Goal: Task Accomplishment & Management: Manage account settings

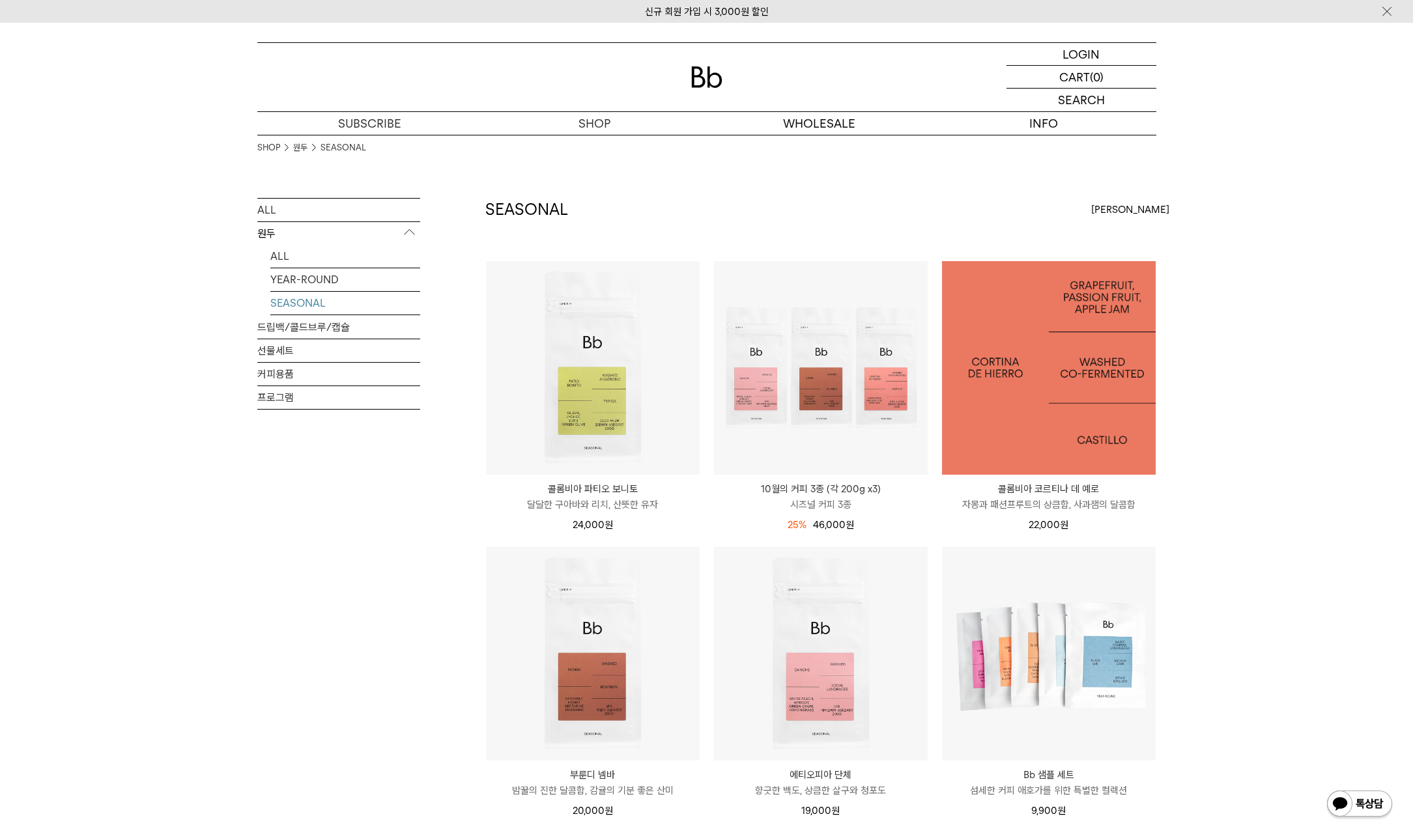
drag, startPoint x: 0, startPoint y: 0, endPoint x: 1184, endPoint y: 227, distance: 1205.6
click at [1184, 227] on div "SHOP 원두 SEASONAL ALL 원두 ALL YEAR-ROUND SEASONAL 드립백/콜드브루/캡슐 선물세트 커피용품 프로그램 SEAS…" at bounding box center [706, 548] width 1413 height 828
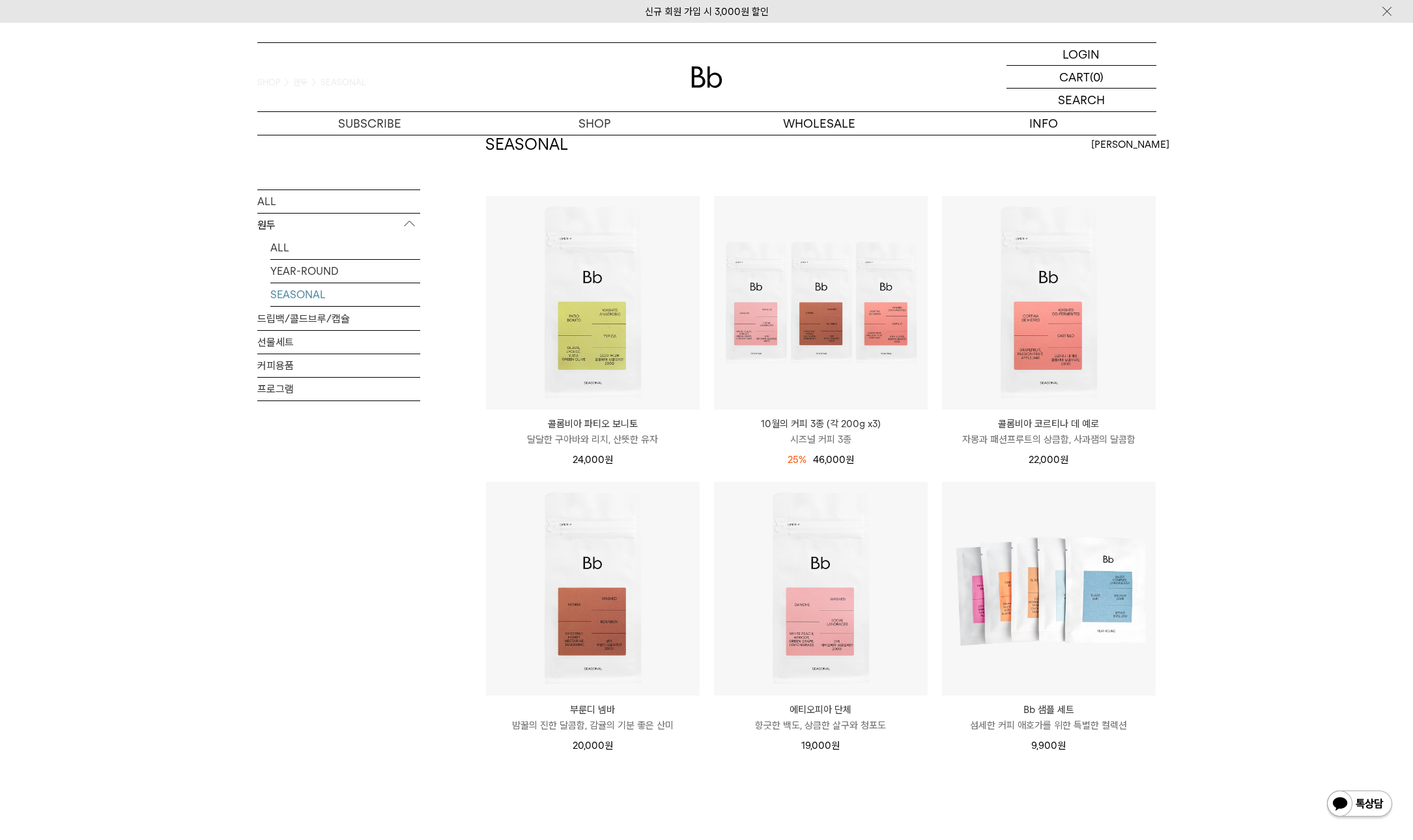
scroll to position [370, 0]
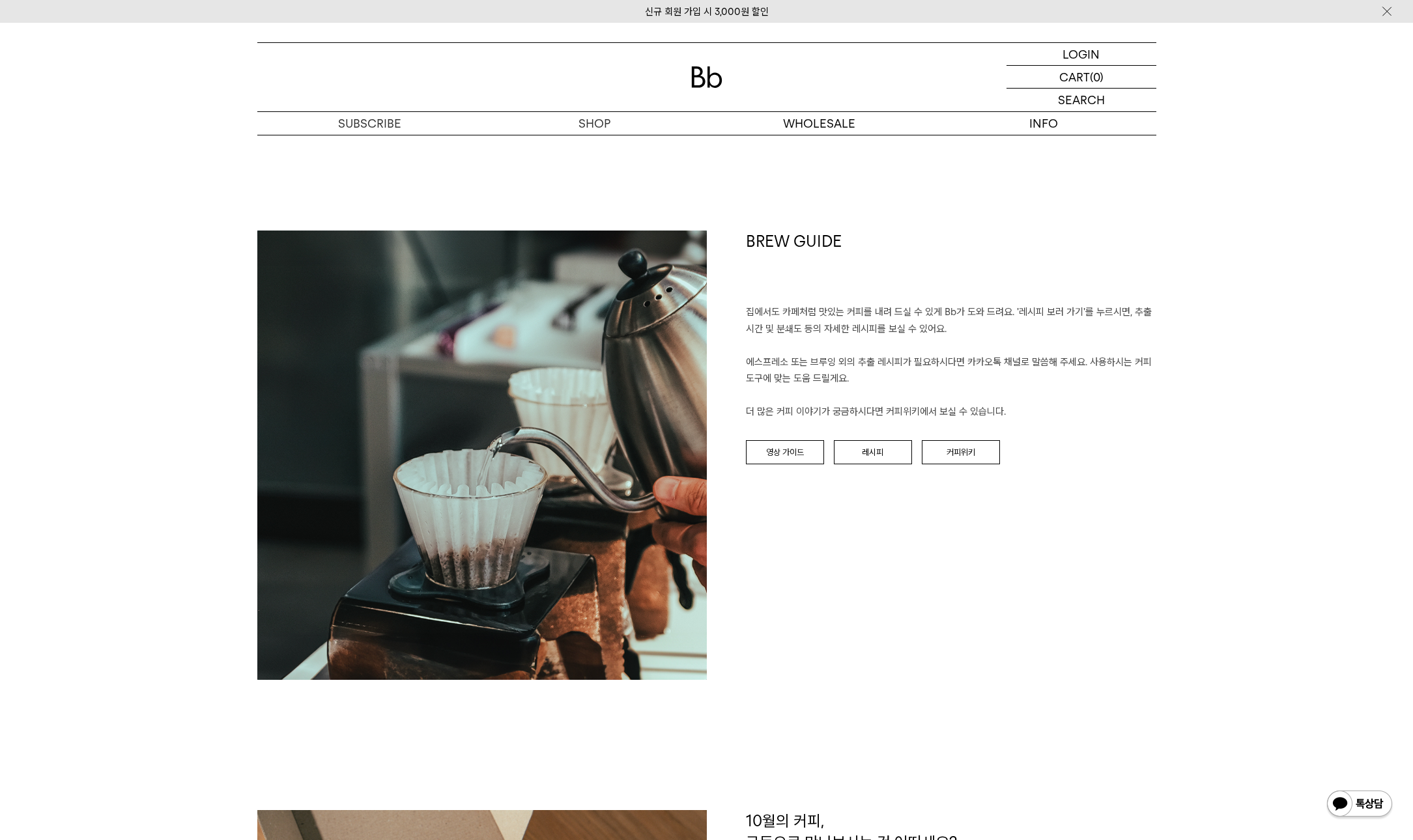
scroll to position [847, 0]
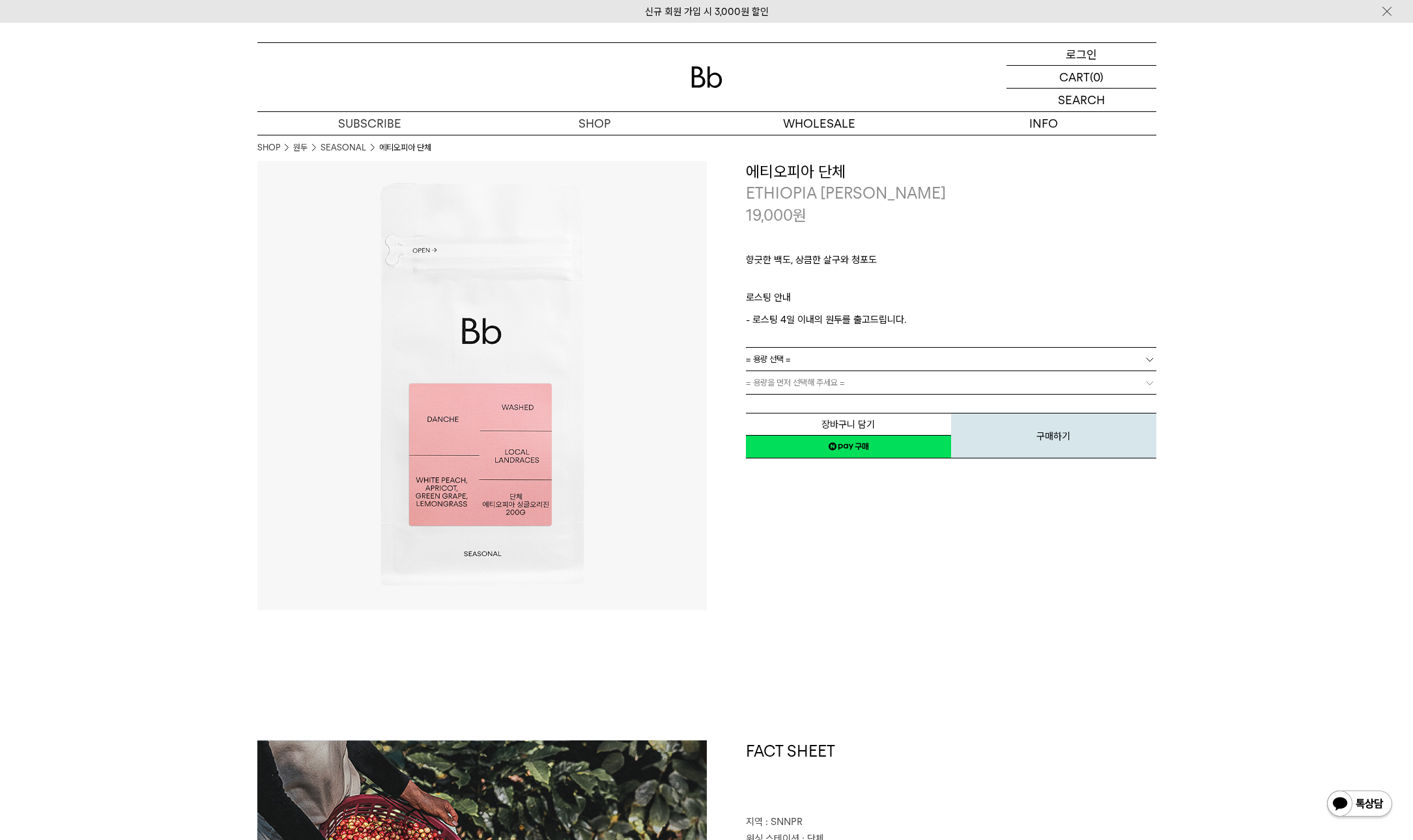
click at [1080, 52] on p "로그인" at bounding box center [1082, 54] width 31 height 22
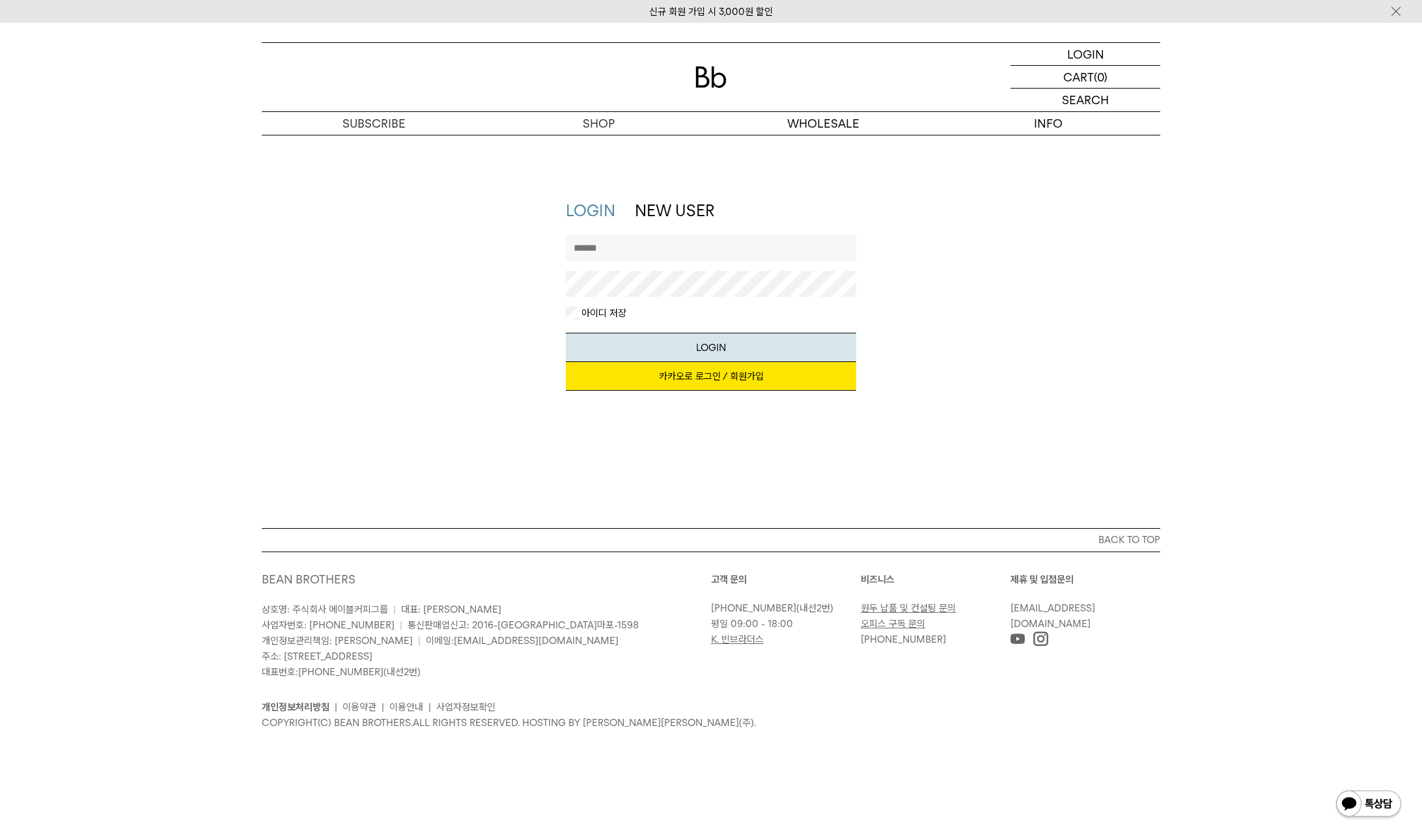
click at [732, 381] on link "카카오로 로그인 / 회원가입" at bounding box center [711, 376] width 291 height 29
click at [665, 383] on link "카카오로 로그인 / 회원가입" at bounding box center [711, 376] width 291 height 29
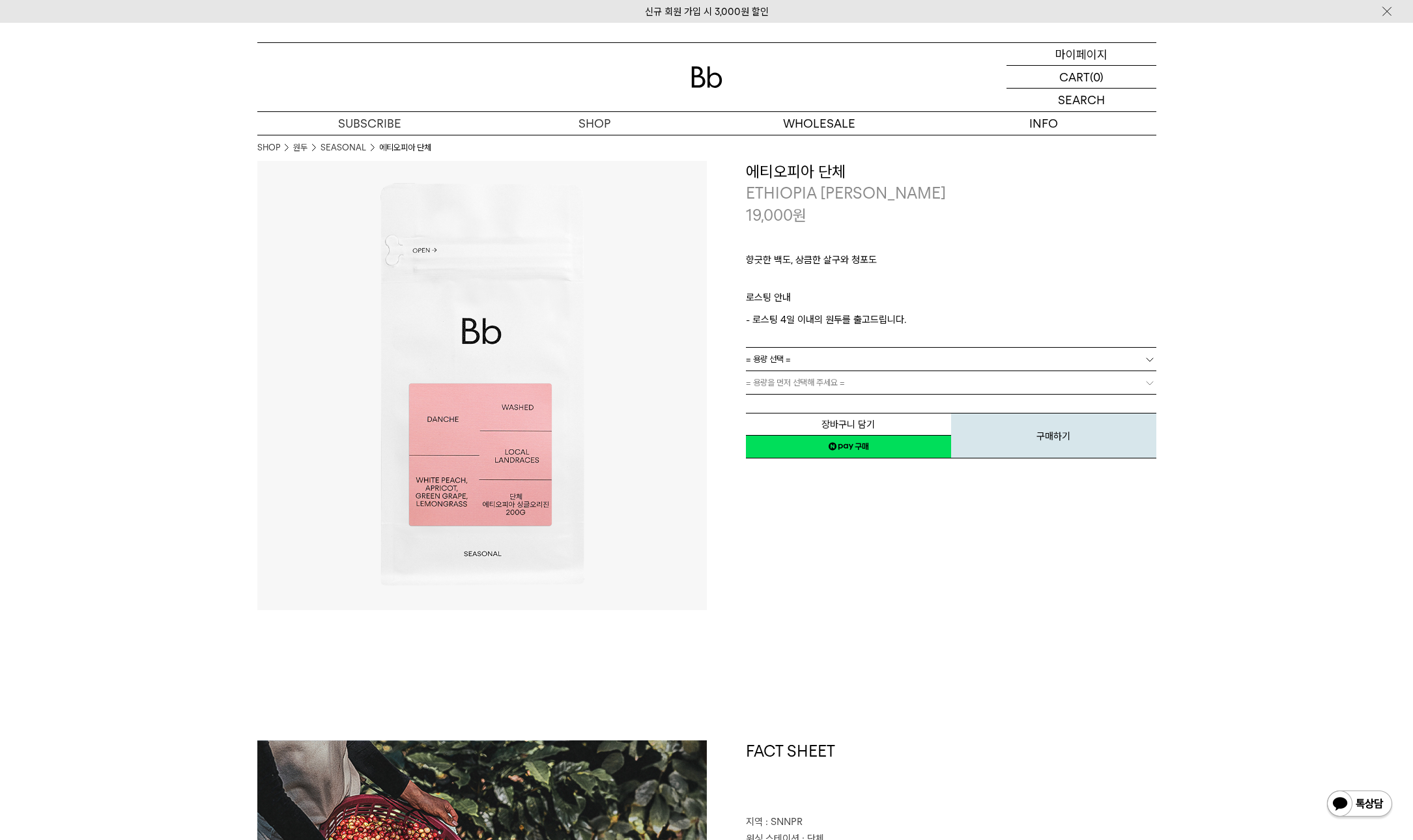
click at [1089, 57] on p "마이페이지" at bounding box center [1082, 54] width 52 height 22
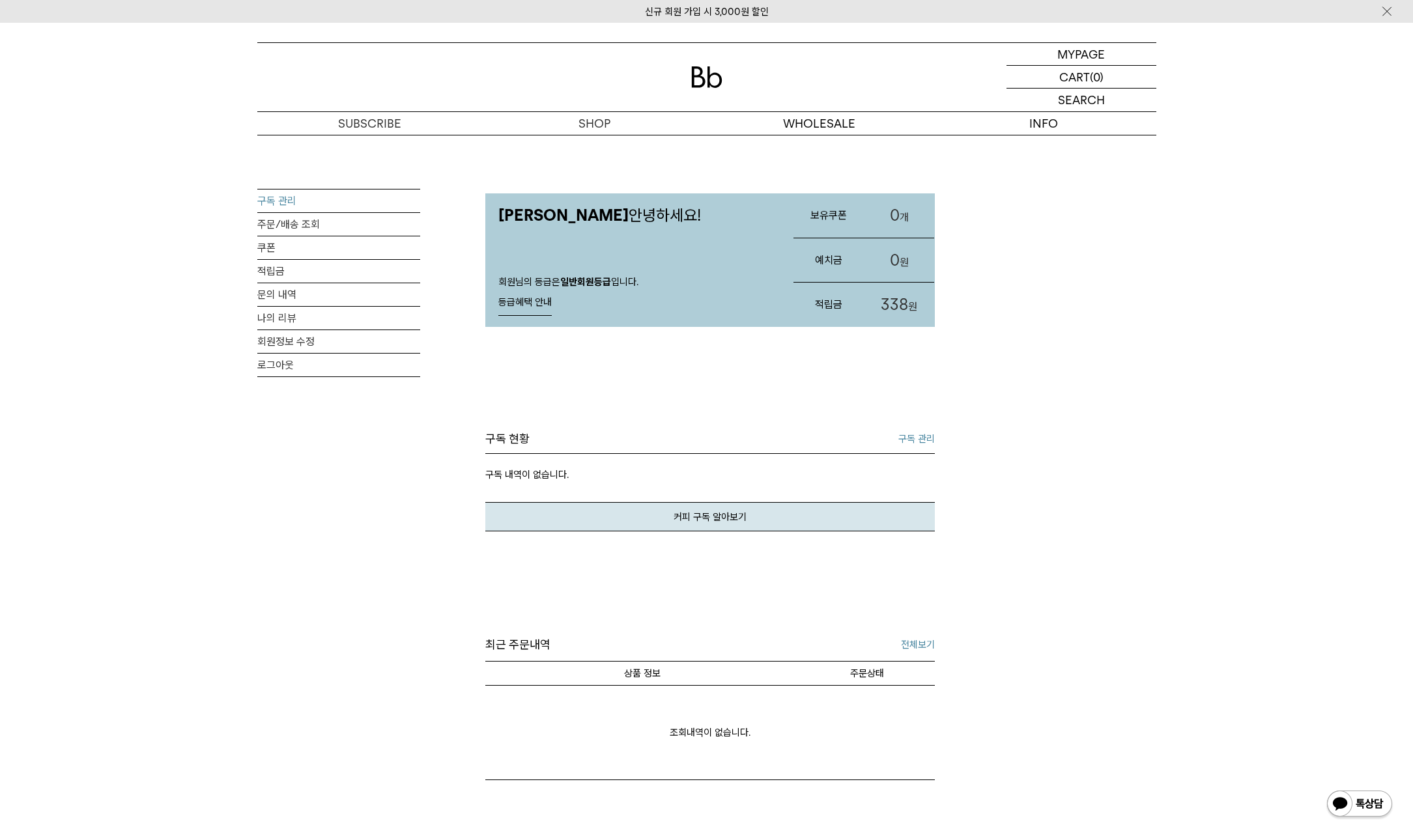
click at [295, 201] on link "구독 관리" at bounding box center [339, 201] width 163 height 23
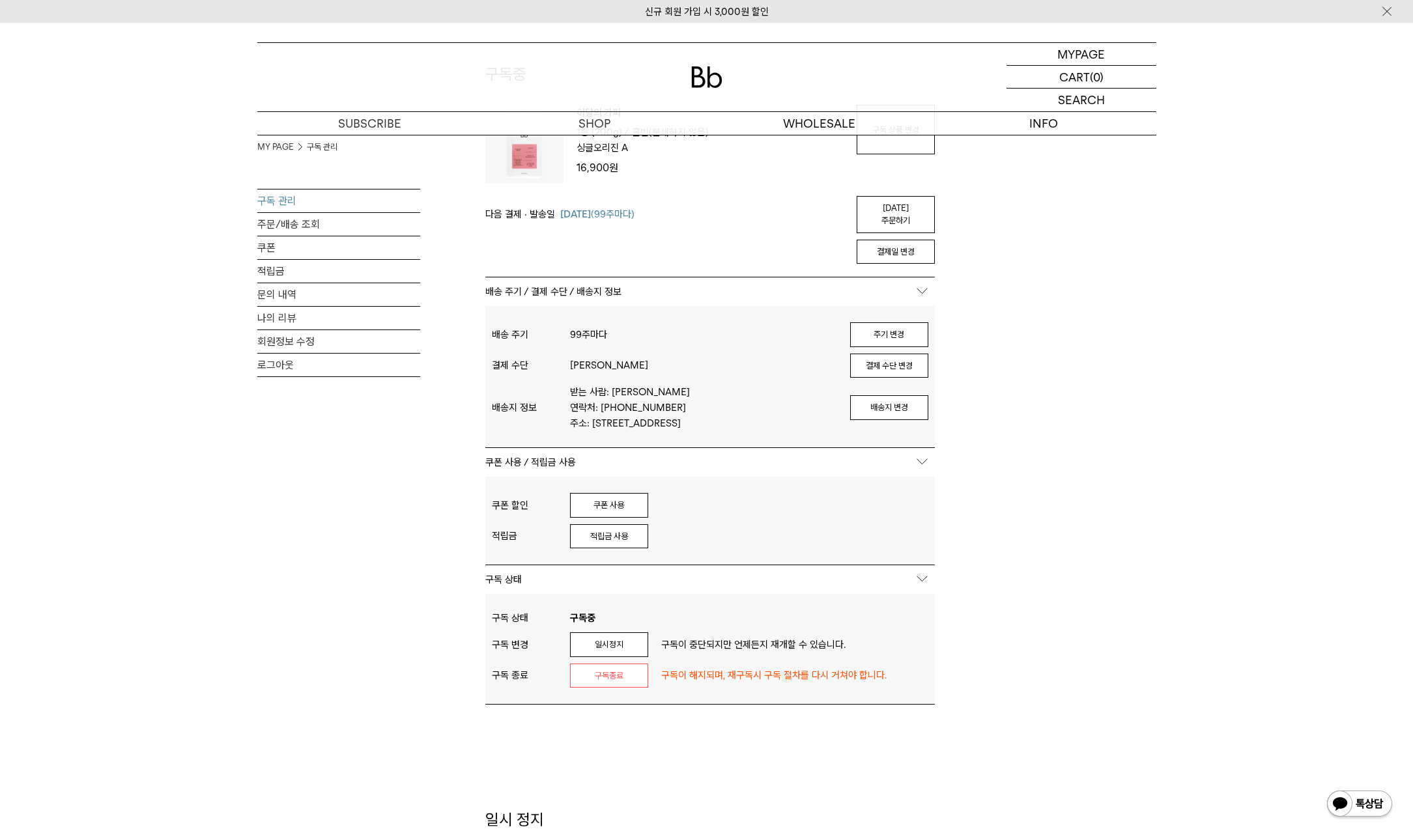
scroll to position [65, 0]
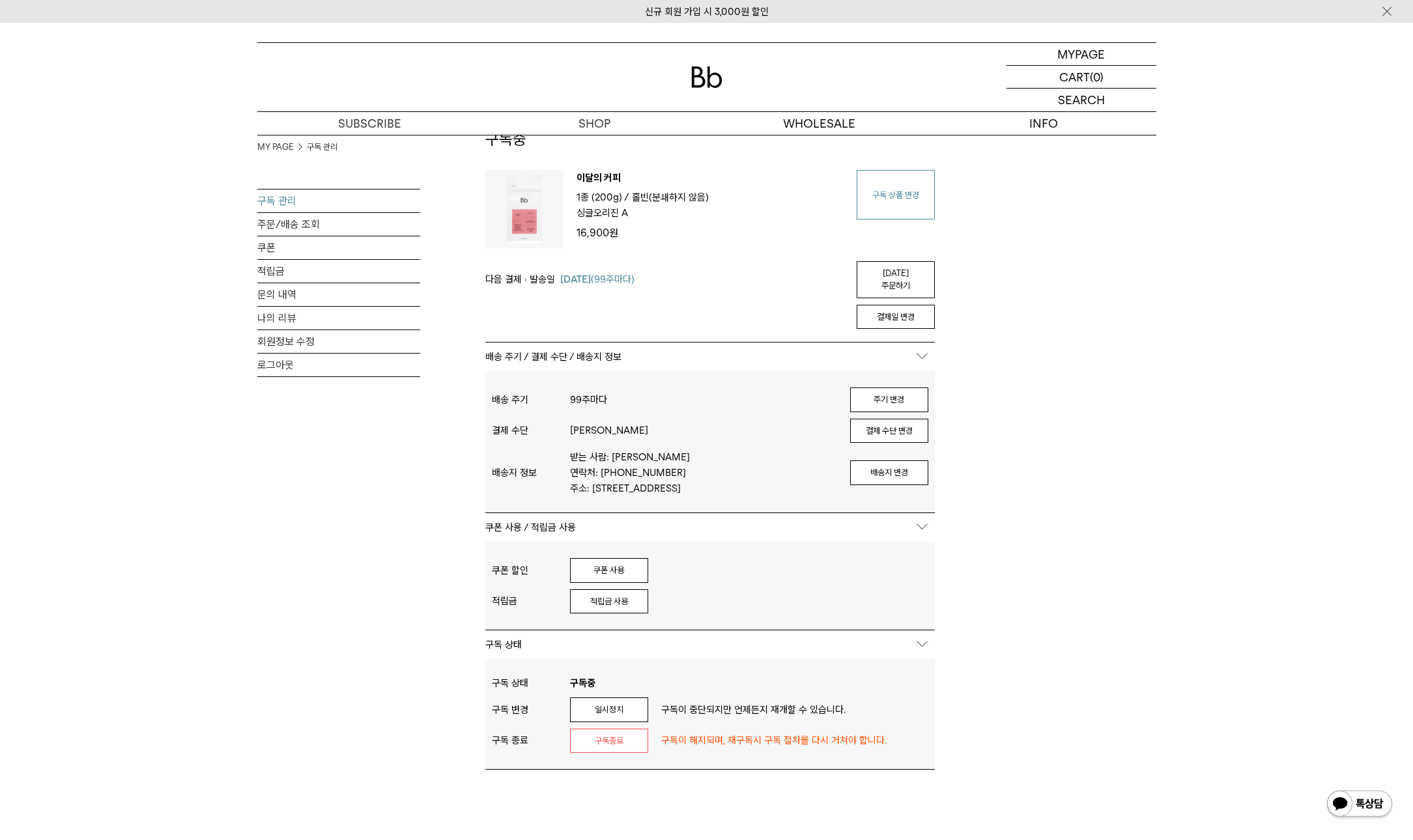
click at [903, 214] on link "구독 상품 변경" at bounding box center [896, 195] width 78 height 50
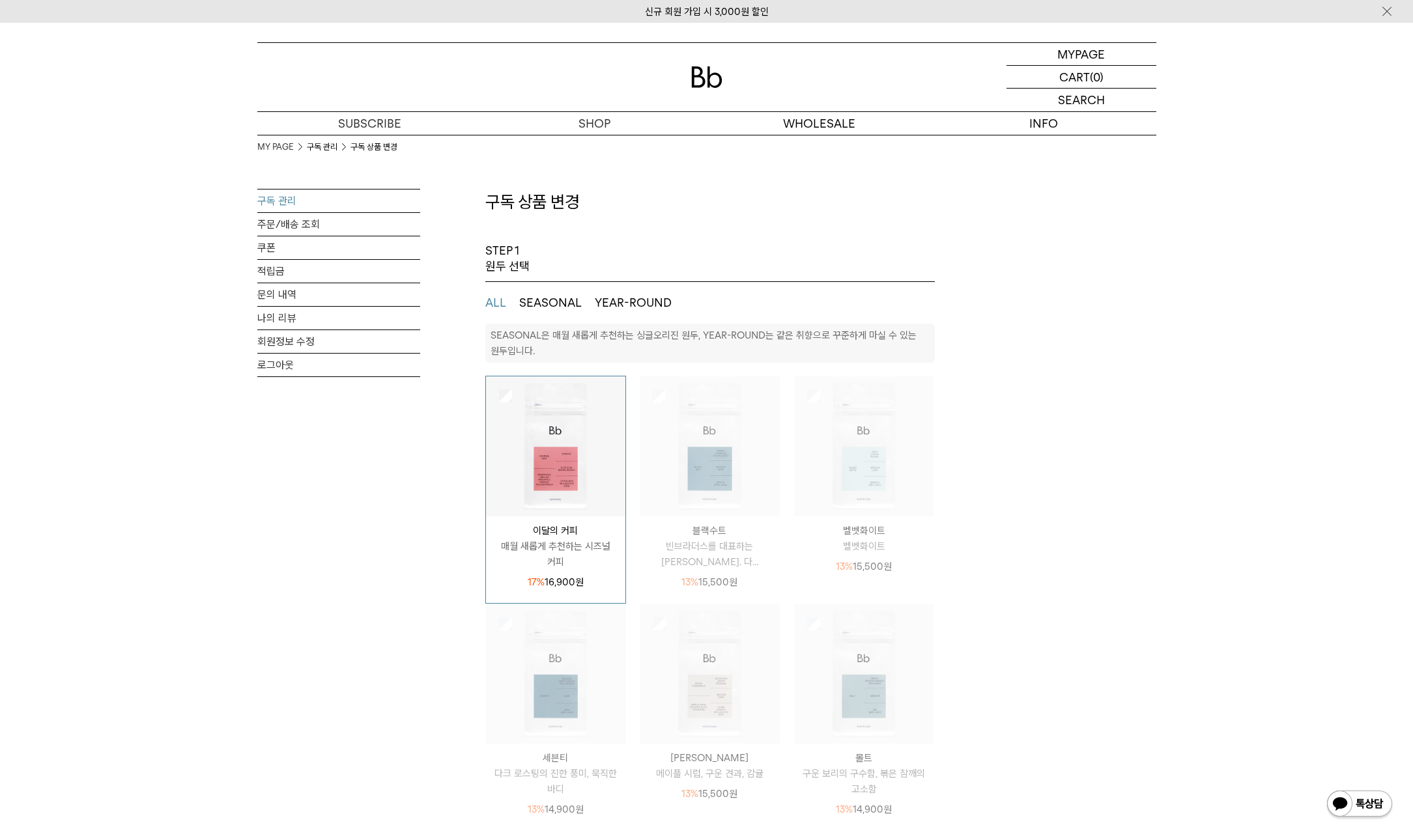
select select "**"
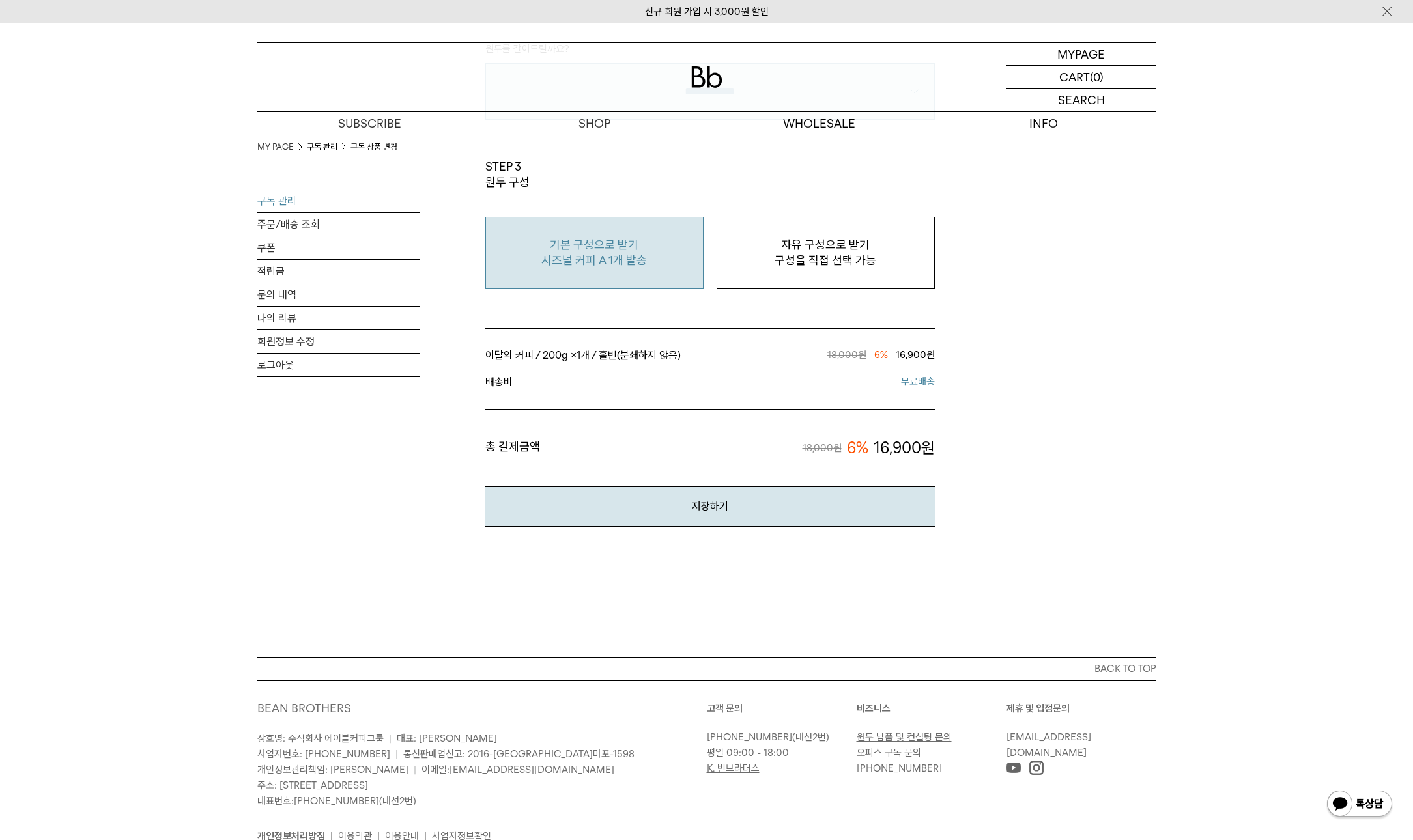
scroll to position [1031, 0]
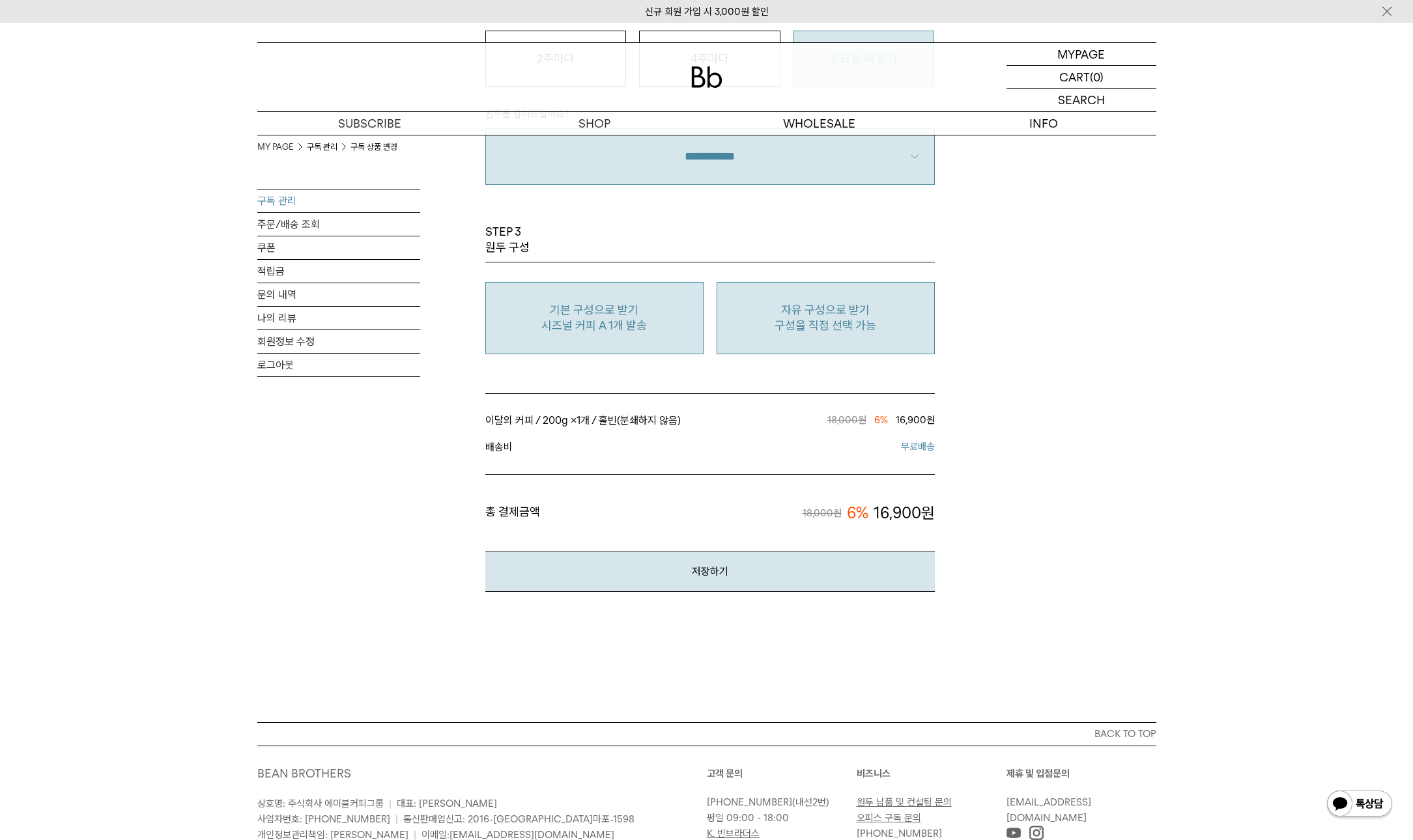
click at [867, 313] on p "자유 구성으로 받기" at bounding box center [825, 310] width 204 height 16
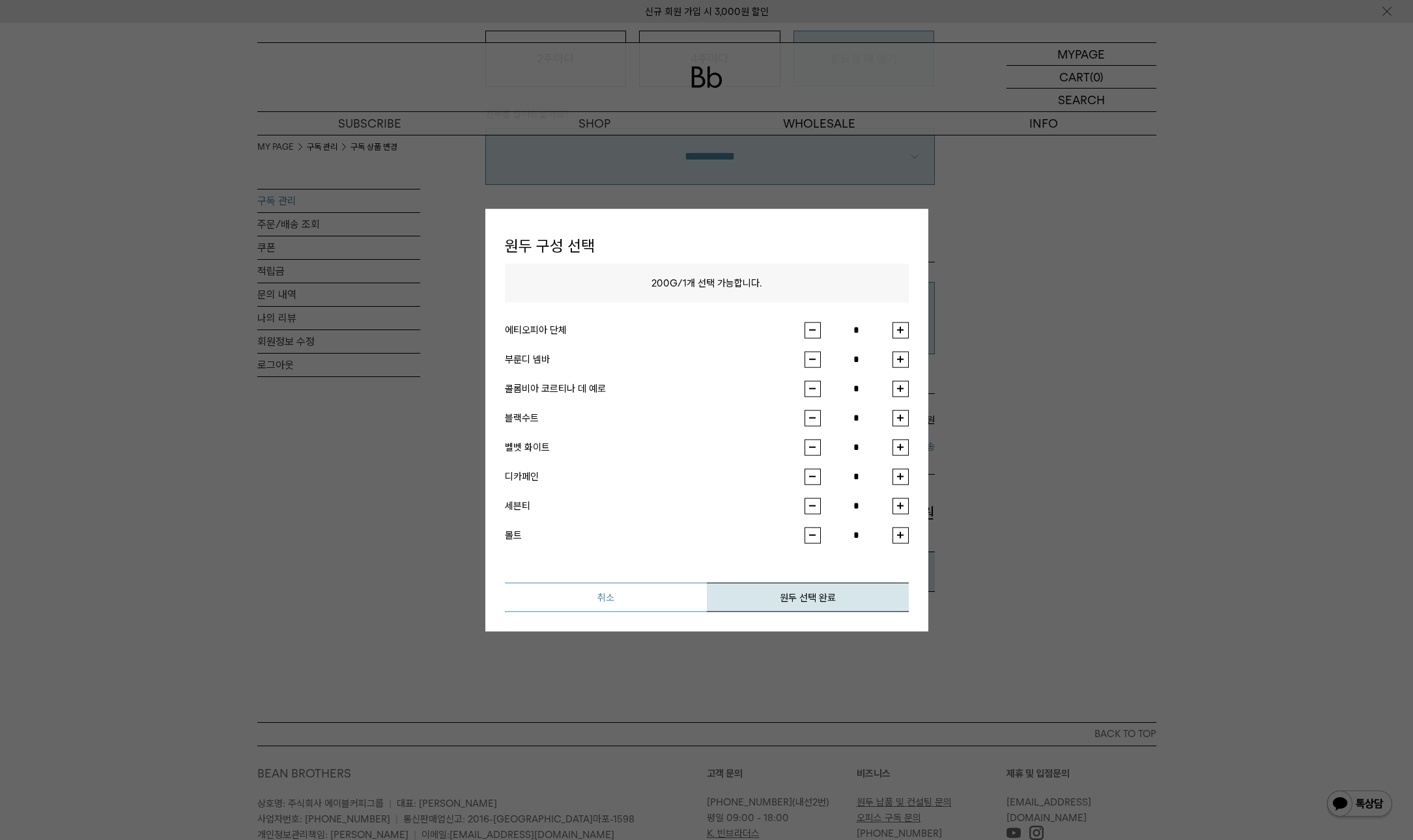
click at [643, 594] on button "취소" at bounding box center [606, 596] width 202 height 29
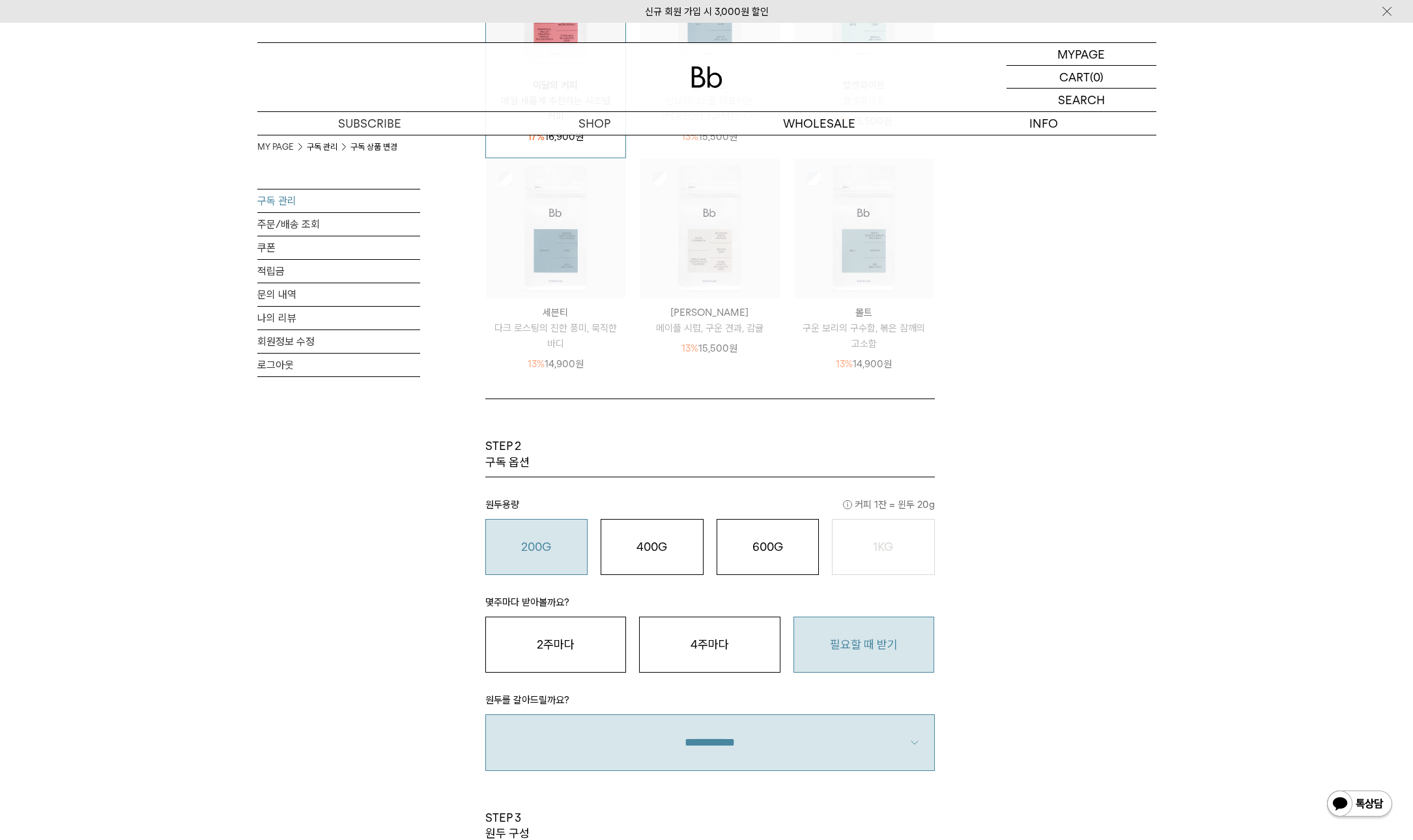
scroll to position [380, 0]
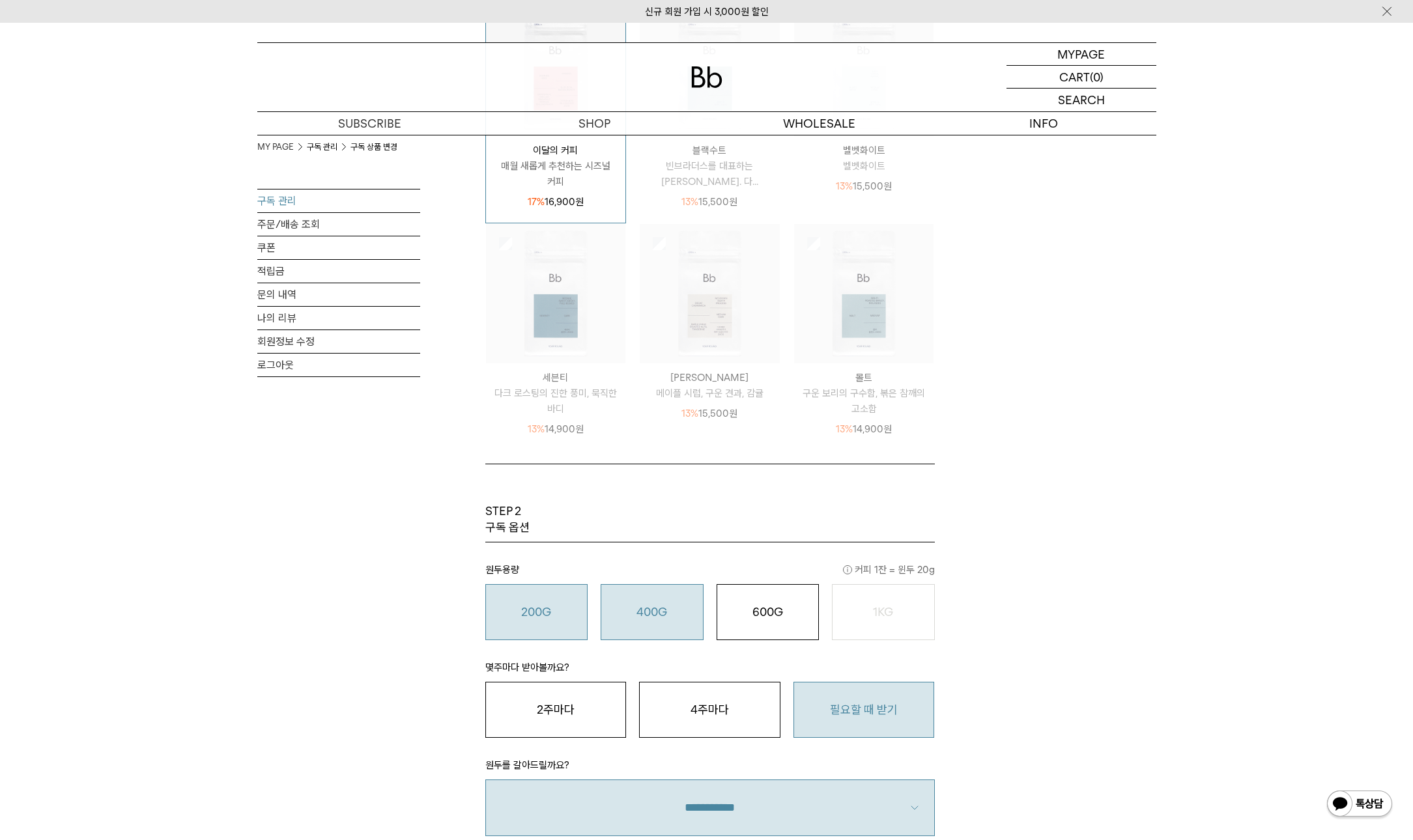
click at [674, 612] on div "400G 31,000 원" at bounding box center [652, 612] width 89 height 16
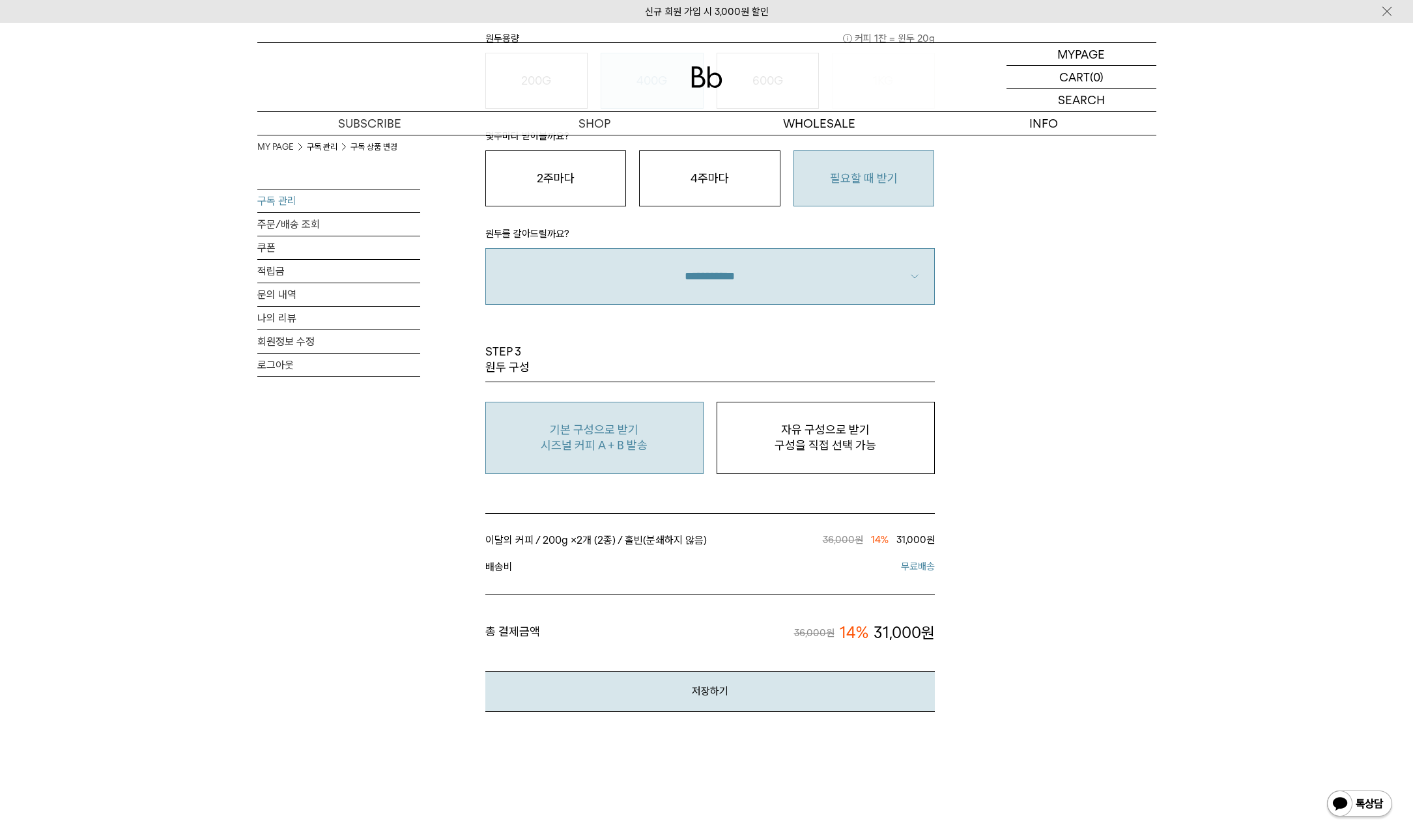
scroll to position [716, 0]
